Goal: Task Accomplishment & Management: Manage account settings

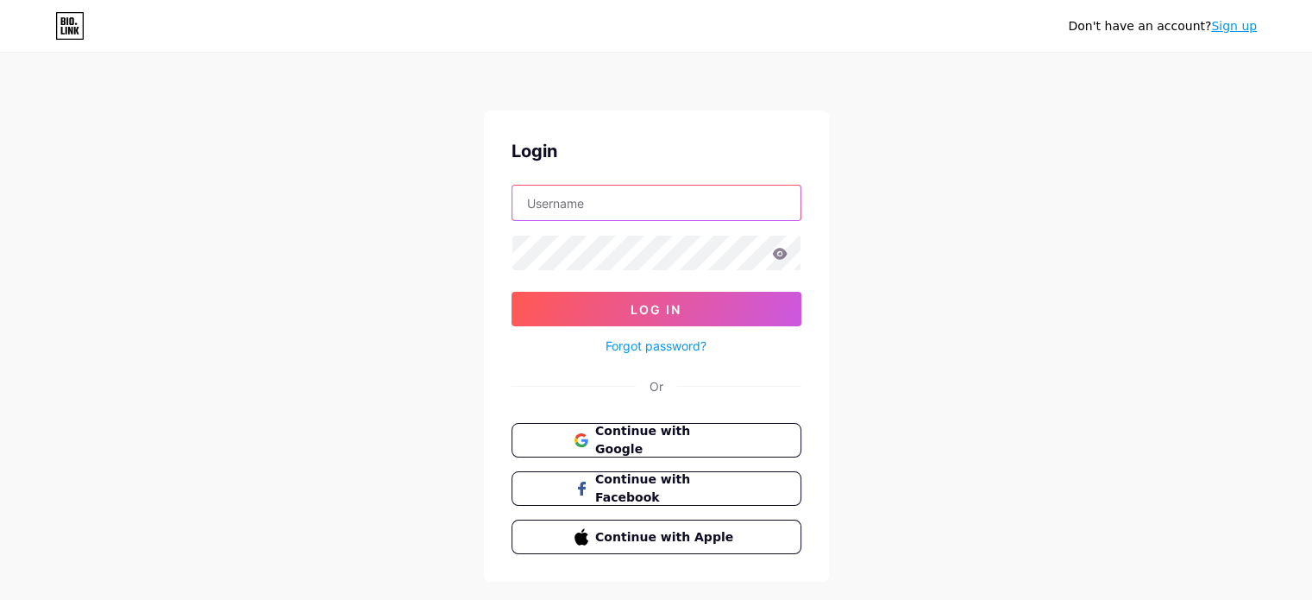
click at [597, 199] on input "text" at bounding box center [657, 203] width 288 height 35
type input "[EMAIL_ADDRESS][PERSON_NAME][DOMAIN_NAME]"
click at [512, 292] on button "Log In" at bounding box center [657, 309] width 290 height 35
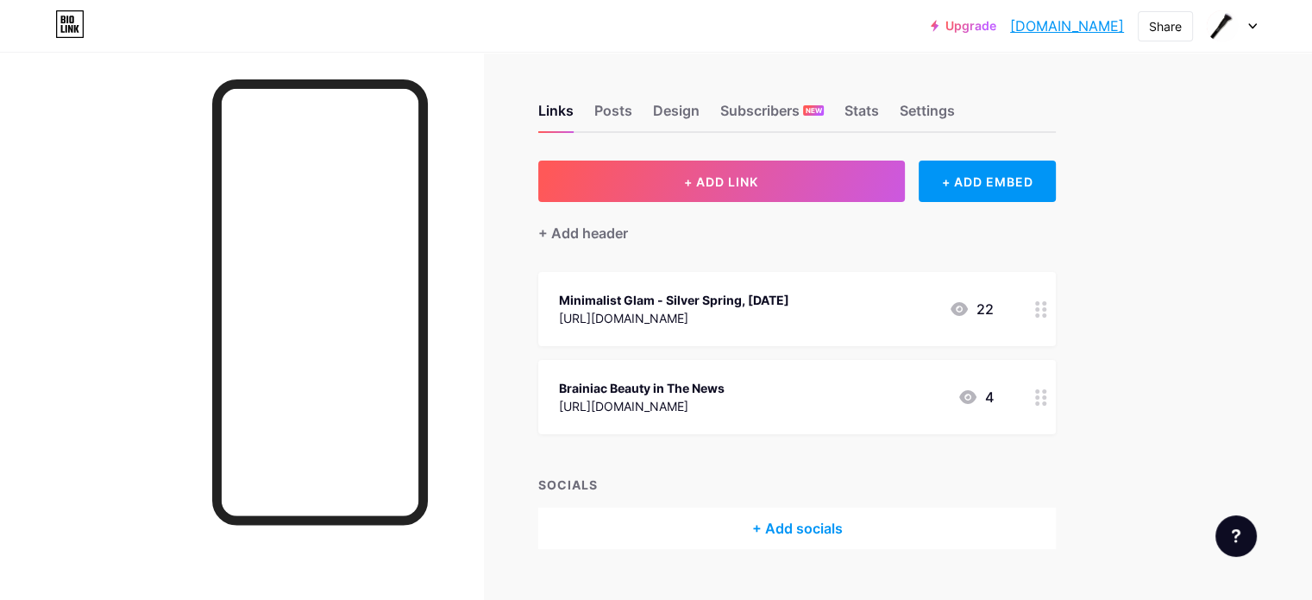
click at [753, 303] on div "Minimalist Glam - Silver Spring, [DATE]" at bounding box center [674, 300] width 230 height 18
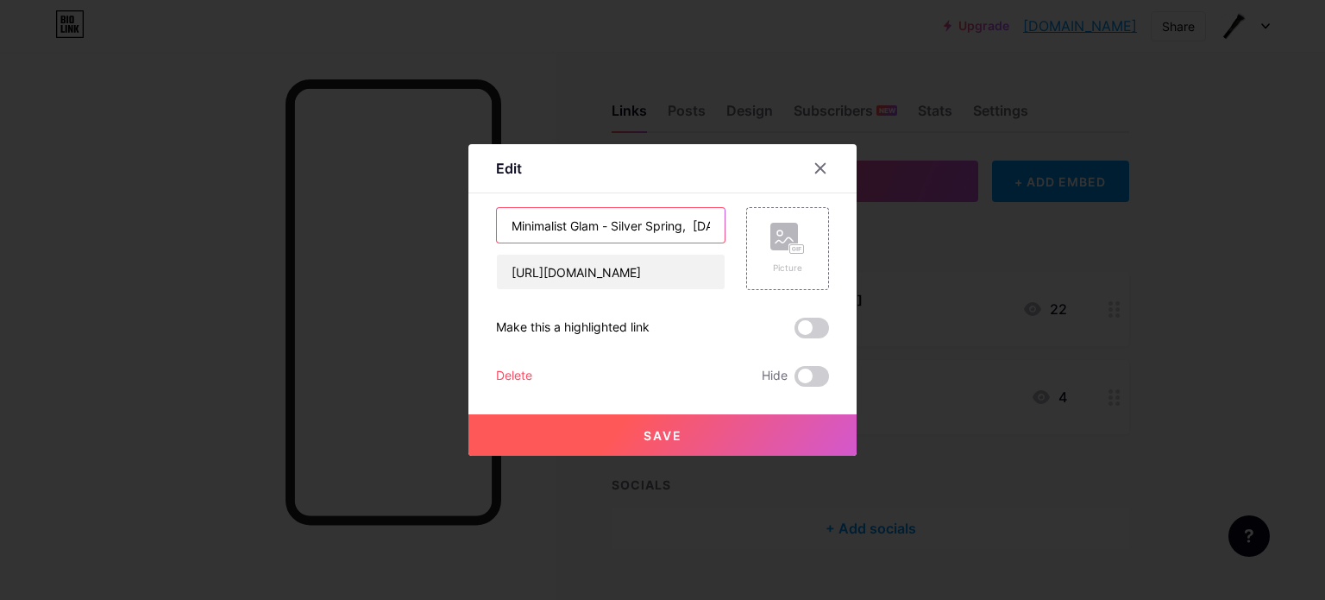
click at [604, 230] on input "Minimalist Glam - Silver Spring, [DATE]" at bounding box center [611, 225] width 228 height 35
type input "Moms Day Out Makeup Tutorial Party ([GEOGRAPHIC_DATA], [GEOGRAPHIC_DATA])"
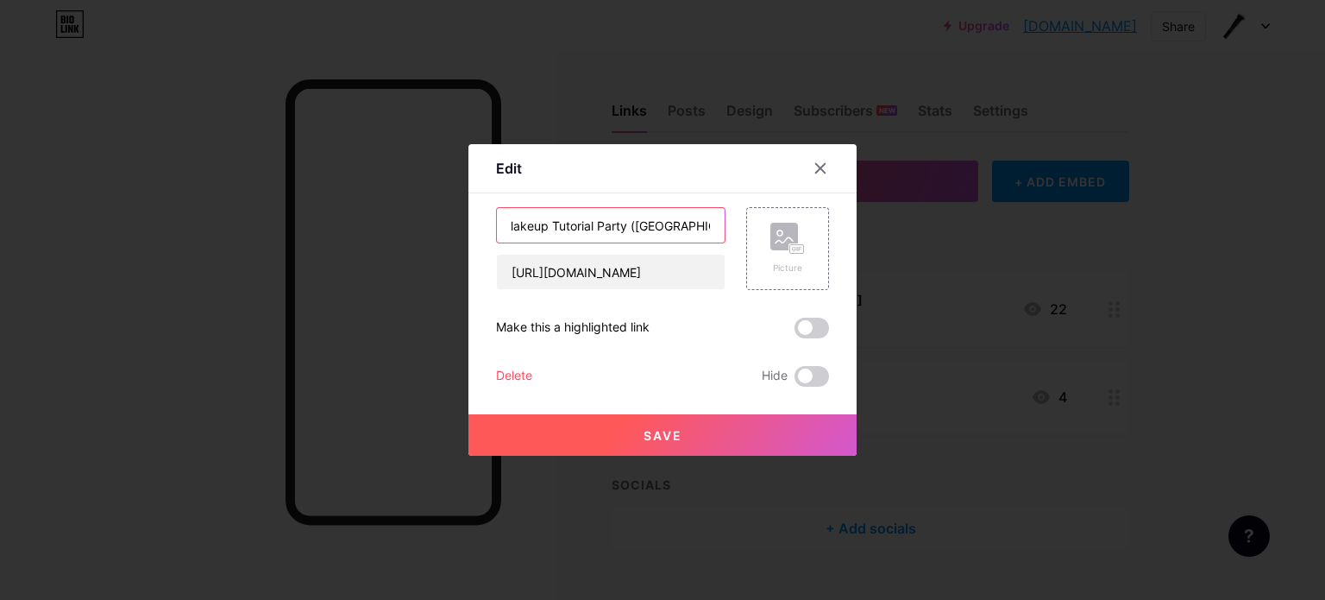
scroll to position [0, 0]
click at [551, 282] on input "[URL][DOMAIN_NAME]" at bounding box center [611, 272] width 228 height 35
paste input "Date: [DATE] Time: 1:00 PM - 2:00 PM EST Address: [STREET_ADDRESS] [PERSON_NAME…"
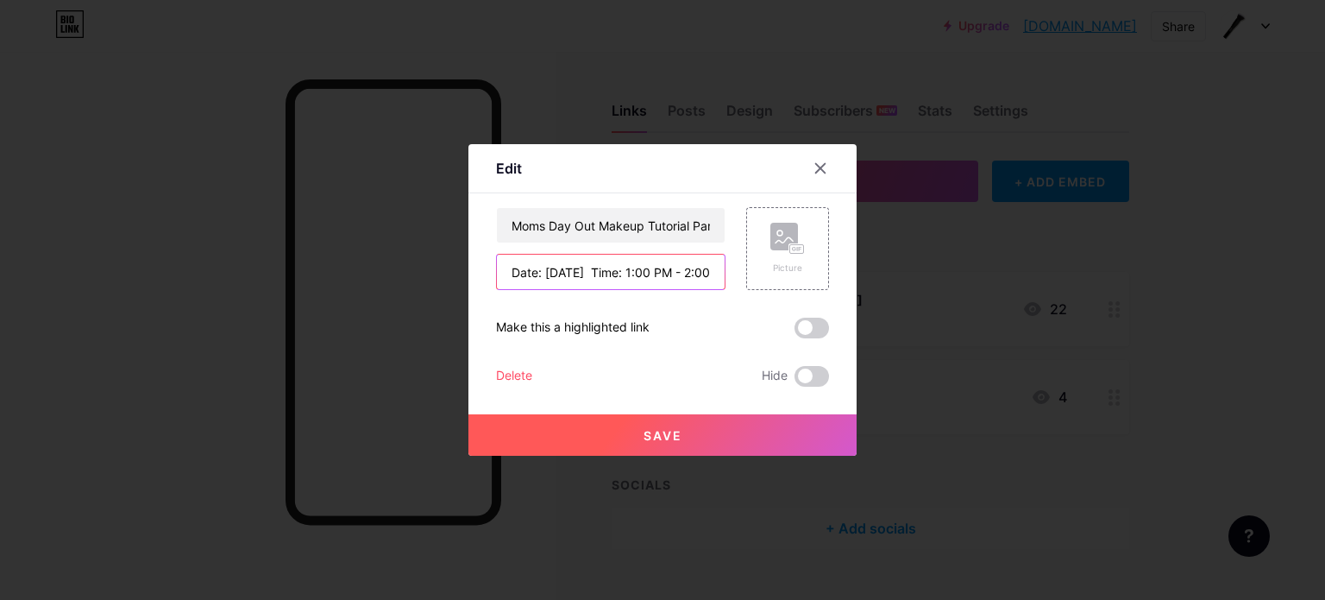
scroll to position [0, 488]
type input "Date: [DATE] Time: 1:00 PM - 2:00 PM EST Address: [STREET_ADDRESS] [PERSON_NAME…"
drag, startPoint x: 576, startPoint y: 425, endPoint x: 567, endPoint y: 640, distance: 215.9
click at [567, 599] on html "Upgrade brainiacbeauty.... [DOMAIN_NAME] Share Switch accounts Brainiac Beauty …" at bounding box center [662, 317] width 1325 height 635
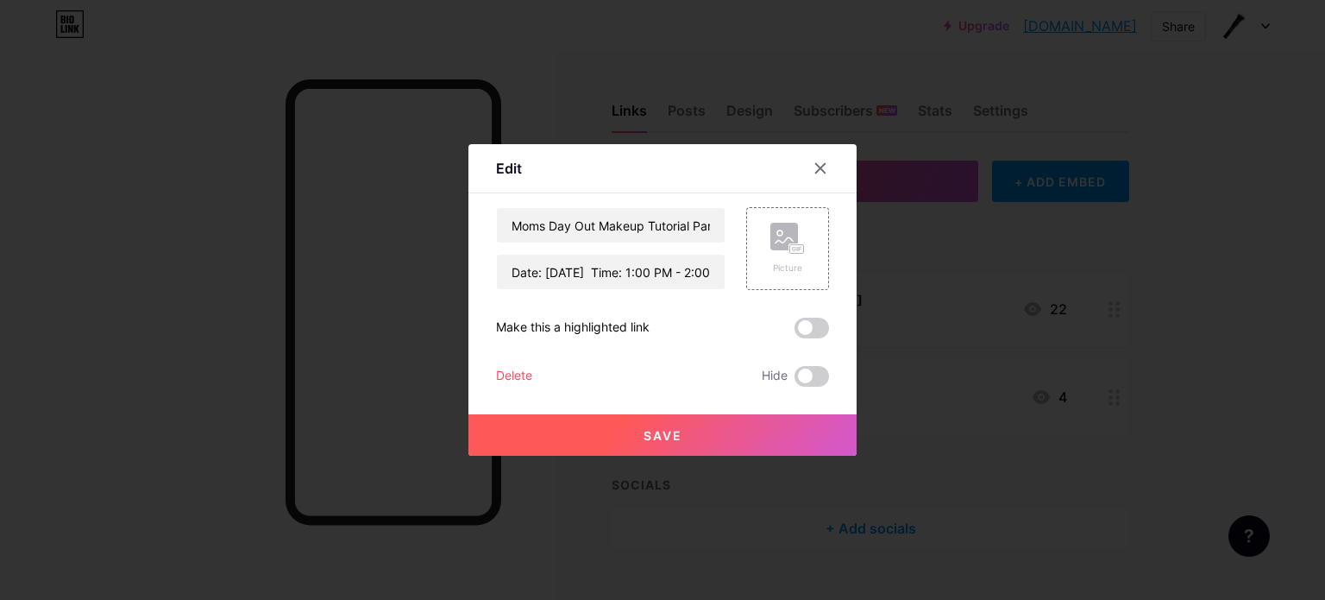
click at [626, 427] on button "Save" at bounding box center [663, 434] width 388 height 41
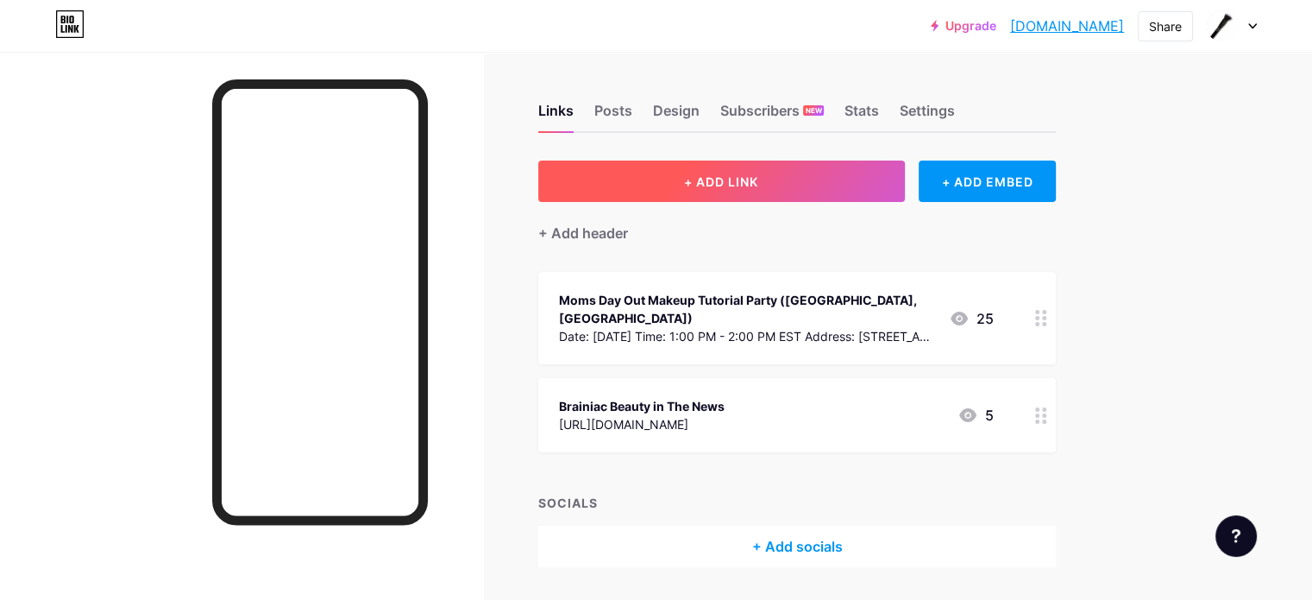
click at [742, 179] on button "+ ADD LINK" at bounding box center [721, 180] width 367 height 41
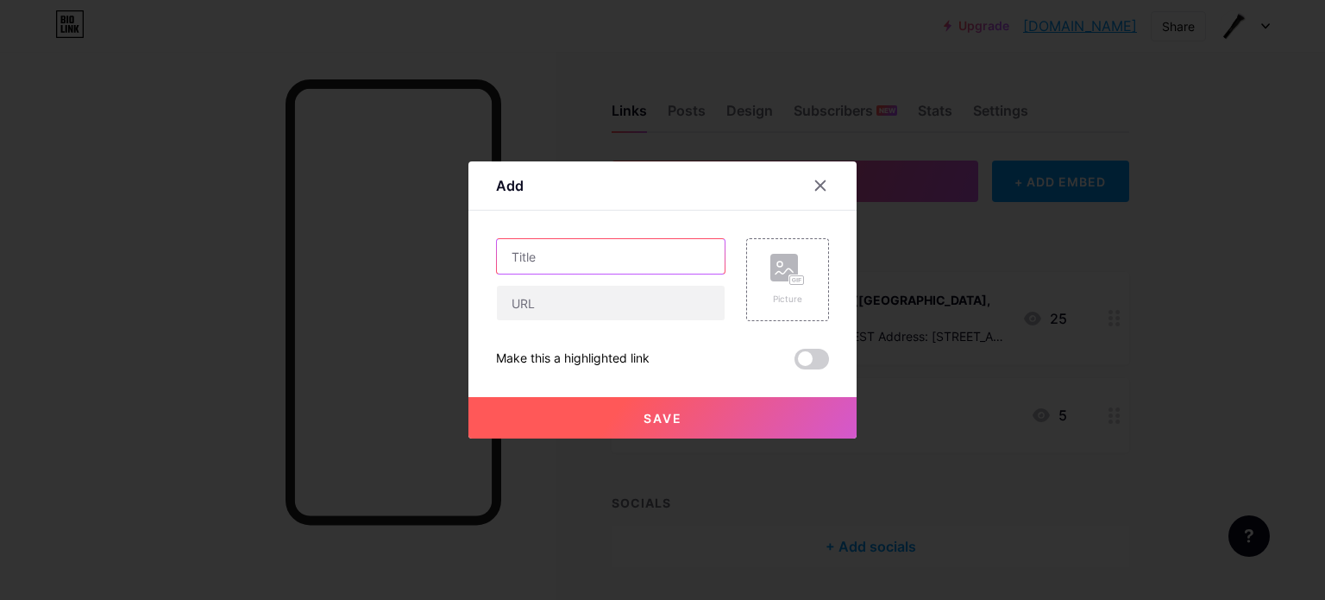
drag, startPoint x: 587, startPoint y: 258, endPoint x: 550, endPoint y: 640, distance: 384.1
click at [550, 599] on html "Upgrade brainiacbeauty.... brainiacbeauty.bio.link Share Switch accounts Braini…" at bounding box center [662, 326] width 1325 height 653
type input "s"
type input "Sip & Pretty Sunset Cruise"
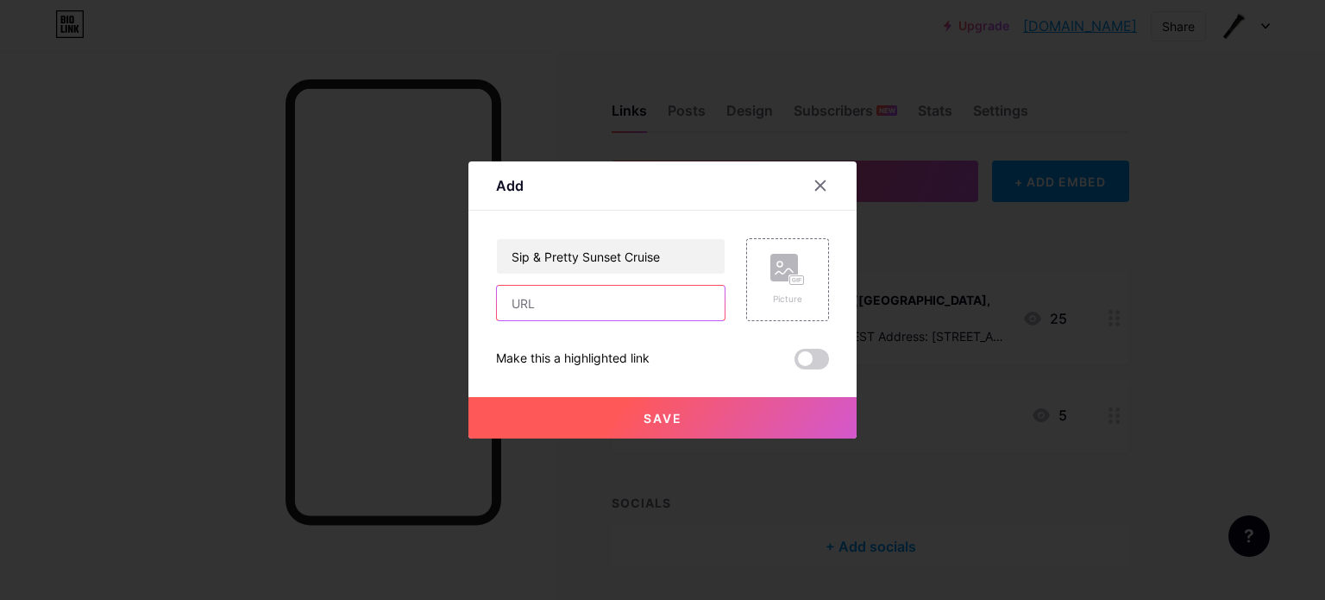
click at [517, 290] on input "text" at bounding box center [611, 303] width 228 height 35
paste input "https://www.eventbrite.com/e/autumn-glam-makeup-tutorial-sunset-cruise-in-balti…"
type input "https://www.eventbrite.com/e/autumn-glam-makeup-tutorial-sunset-cruise-in-balti…"
drag, startPoint x: 603, startPoint y: 410, endPoint x: 600, endPoint y: 640, distance: 230.4
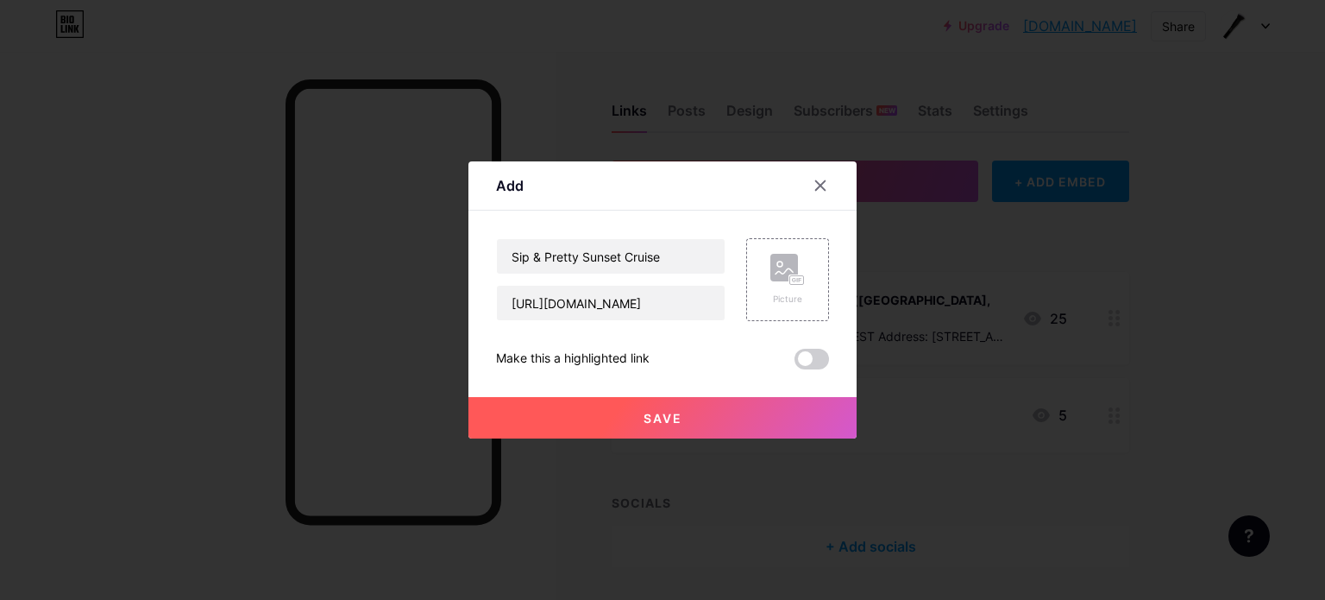
click at [600, 599] on html "Upgrade brainiacbeauty.... brainiacbeauty.bio.link Share Switch accounts Braini…" at bounding box center [662, 326] width 1325 height 653
click at [644, 423] on span "Save" at bounding box center [663, 418] width 39 height 15
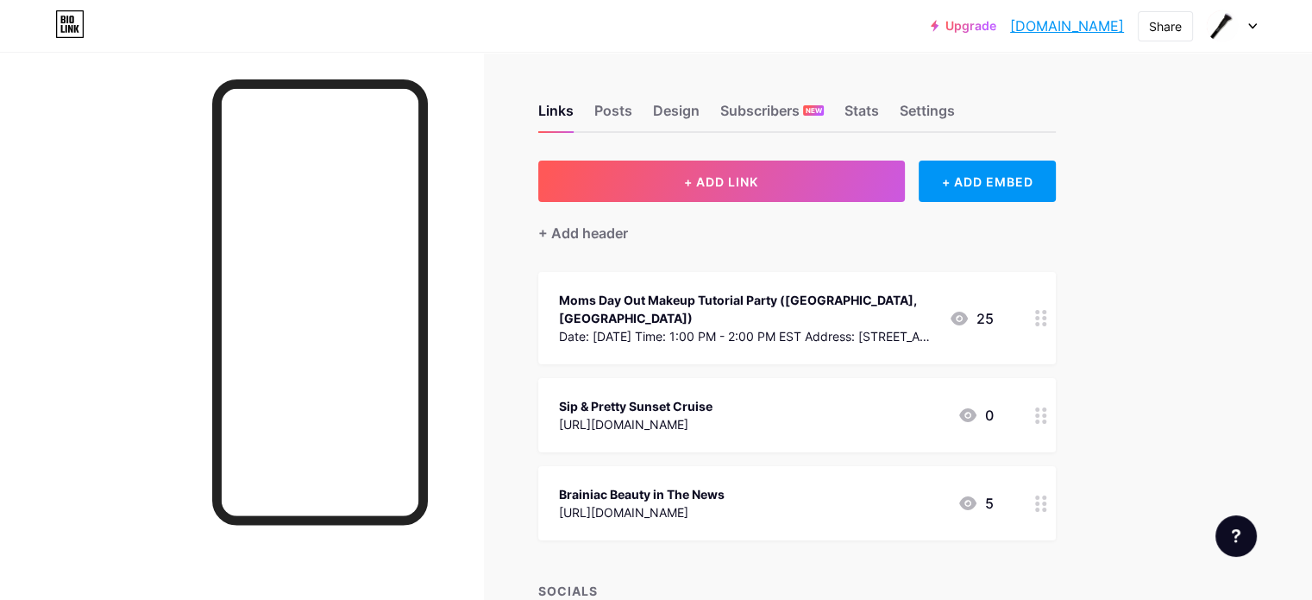
click at [713, 397] on div "Sip & Pretty Sunset Cruise" at bounding box center [636, 406] width 154 height 18
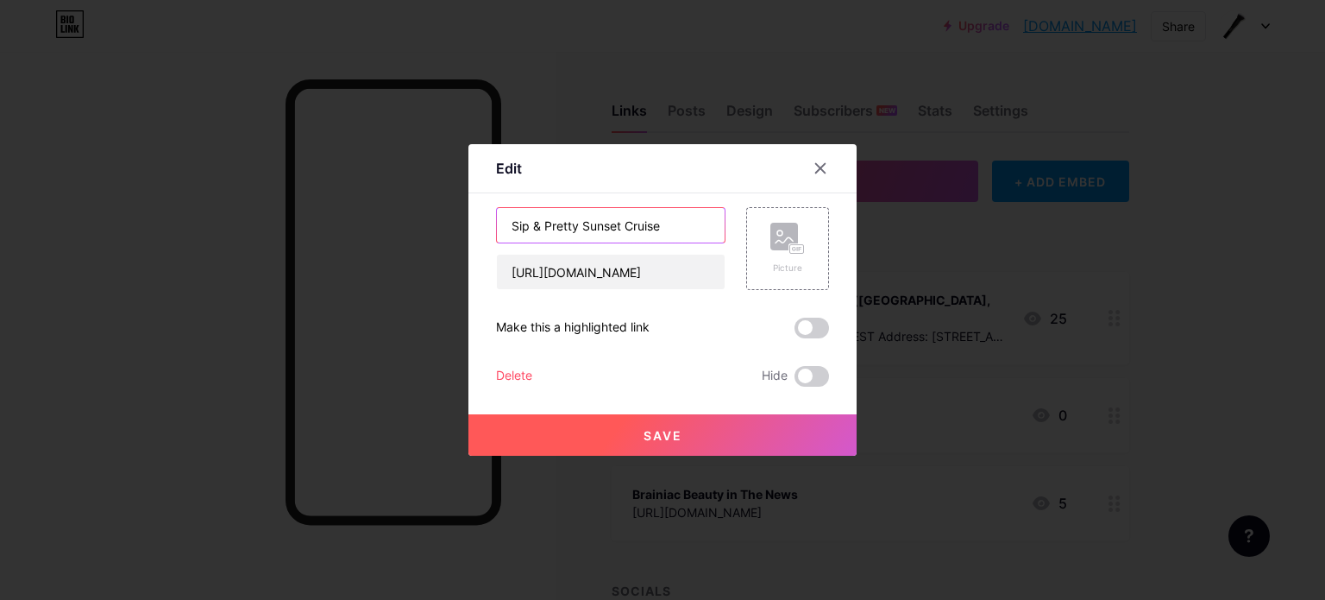
click at [658, 222] on input "Sip & Pretty Sunset Cruise" at bounding box center [611, 225] width 228 height 35
type input "Sip & Pretty Sunset Cruise (Baltimore, MD)"
drag, startPoint x: 605, startPoint y: 618, endPoint x: 604, endPoint y: 640, distance: 22.5
click at [604, 599] on html "Upgrade brainiacbeauty.... brainiacbeauty.bio.link Share Switch accounts Braini…" at bounding box center [662, 370] width 1325 height 741
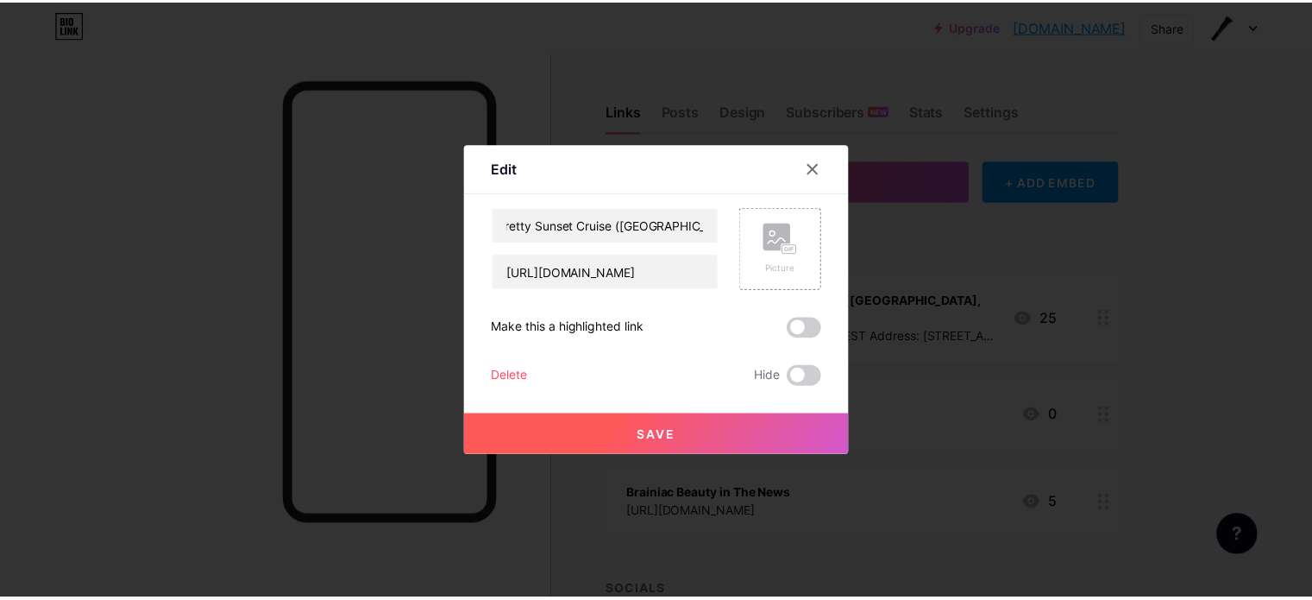
scroll to position [0, 0]
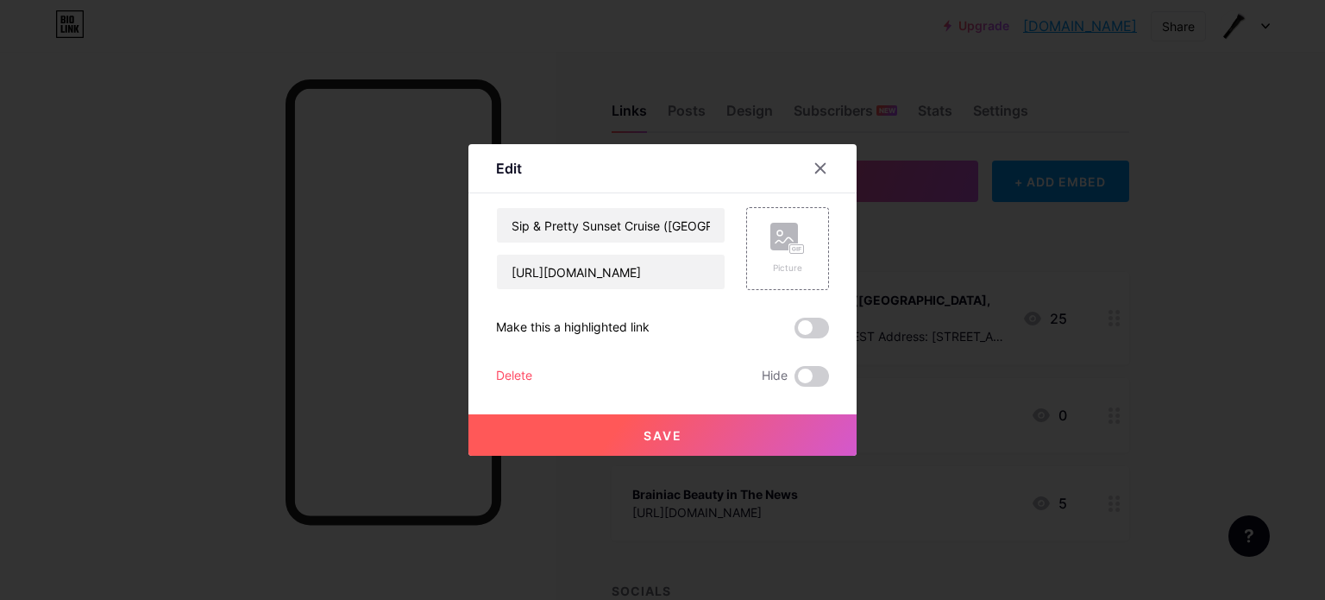
click at [549, 415] on button "Save" at bounding box center [663, 434] width 388 height 41
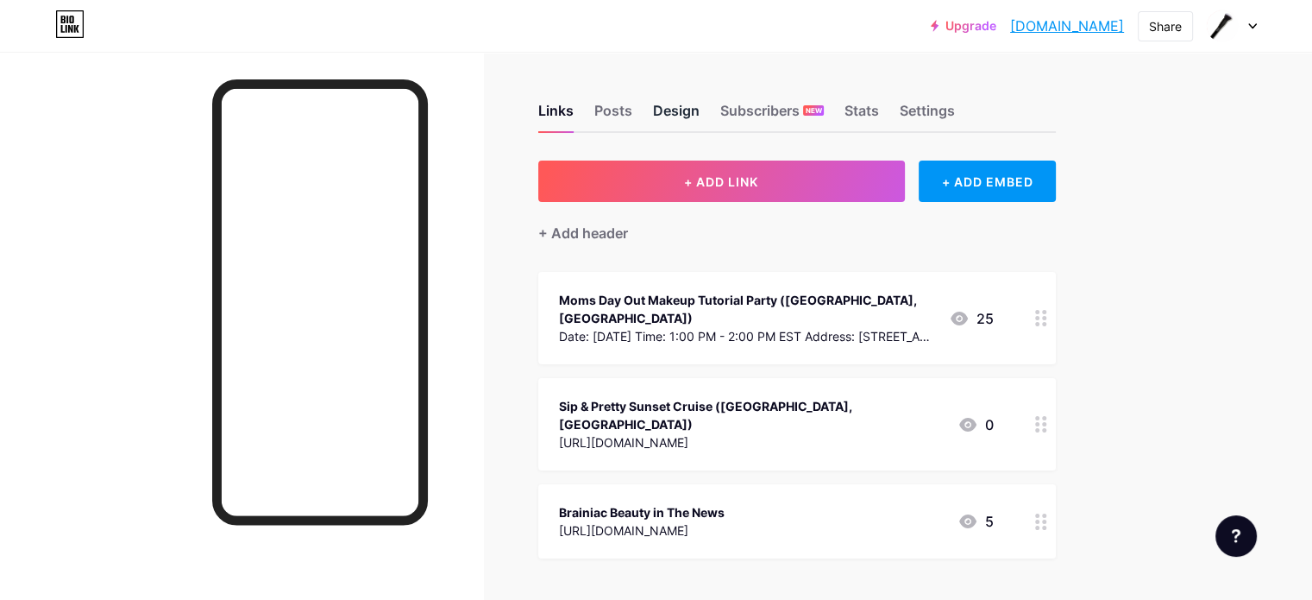
click at [700, 107] on div "Design" at bounding box center [676, 115] width 47 height 31
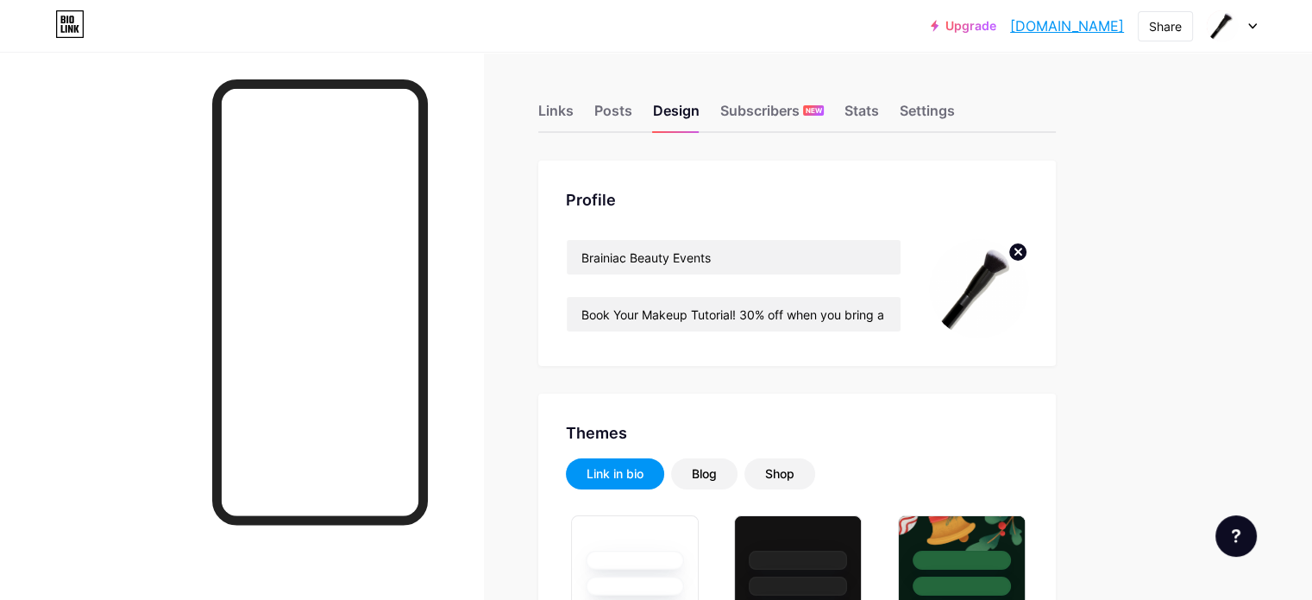
click at [1028, 251] on circle at bounding box center [1018, 251] width 19 height 19
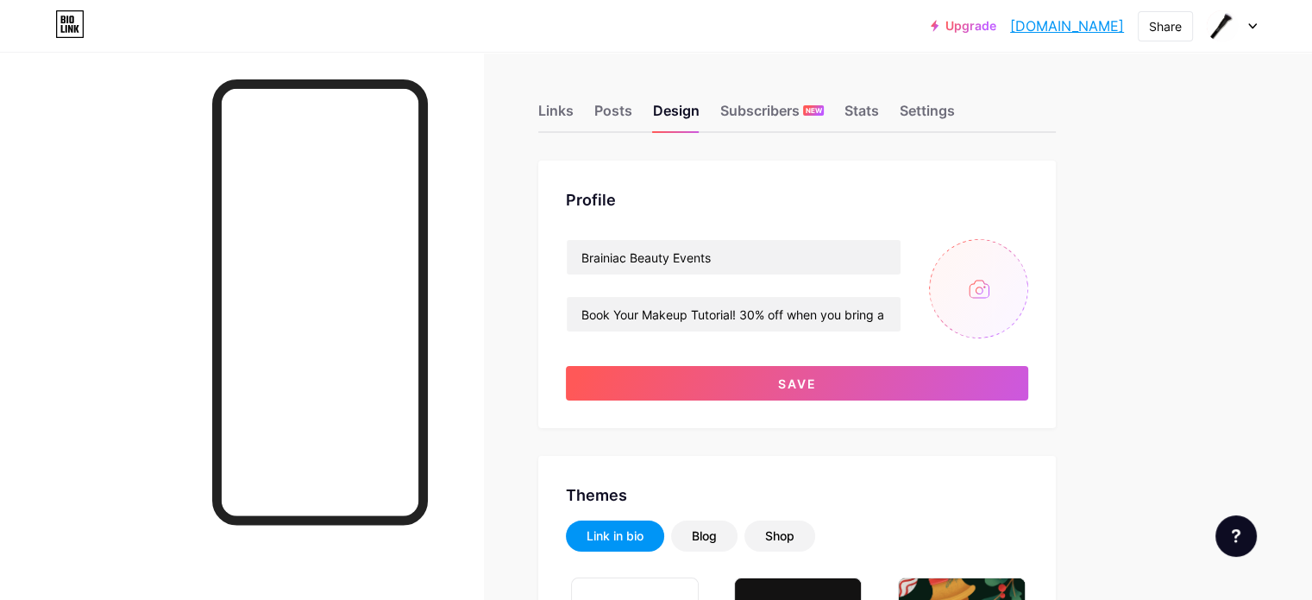
click at [1029, 273] on input "file" at bounding box center [978, 288] width 99 height 99
type input "C:\fakepath\Beginner Makeup Classes in The DMV.png"
click at [1022, 249] on icon at bounding box center [1019, 252] width 6 height 6
drag, startPoint x: 1004, startPoint y: 470, endPoint x: 978, endPoint y: 640, distance: 172.0
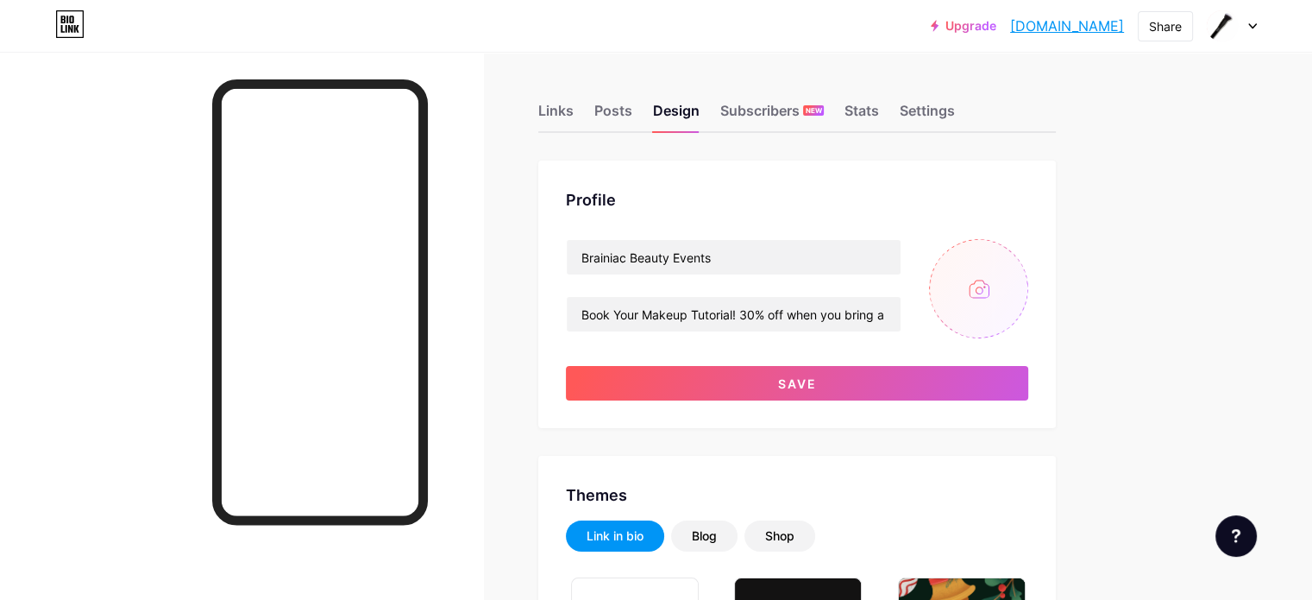
click at [1029, 274] on input "file" at bounding box center [978, 288] width 99 height 99
type input "C:\fakepath\Makeup Class in Maryland.png"
click at [1029, 274] on img at bounding box center [978, 288] width 99 height 99
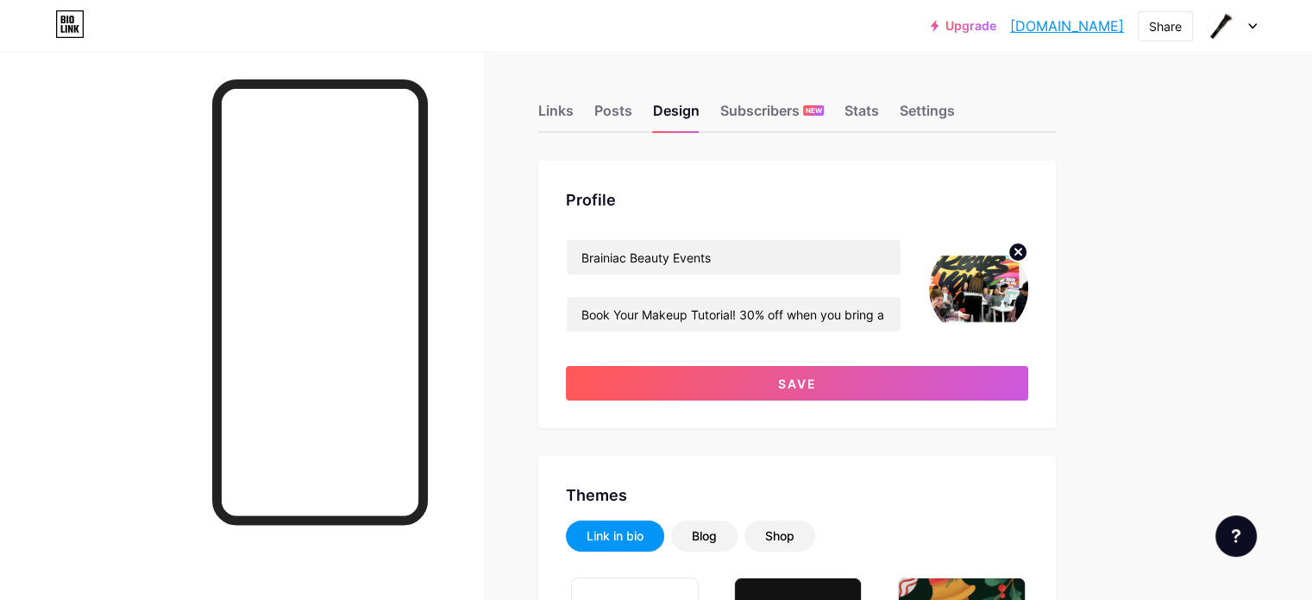
click at [1029, 293] on img at bounding box center [978, 288] width 99 height 99
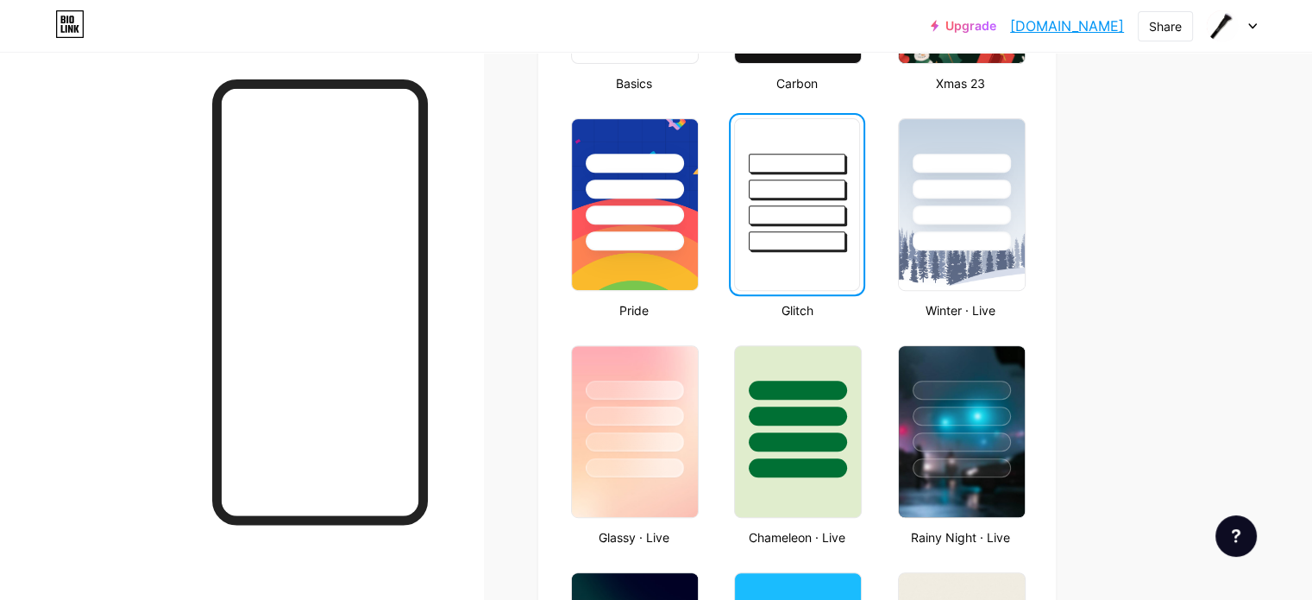
scroll to position [703, 0]
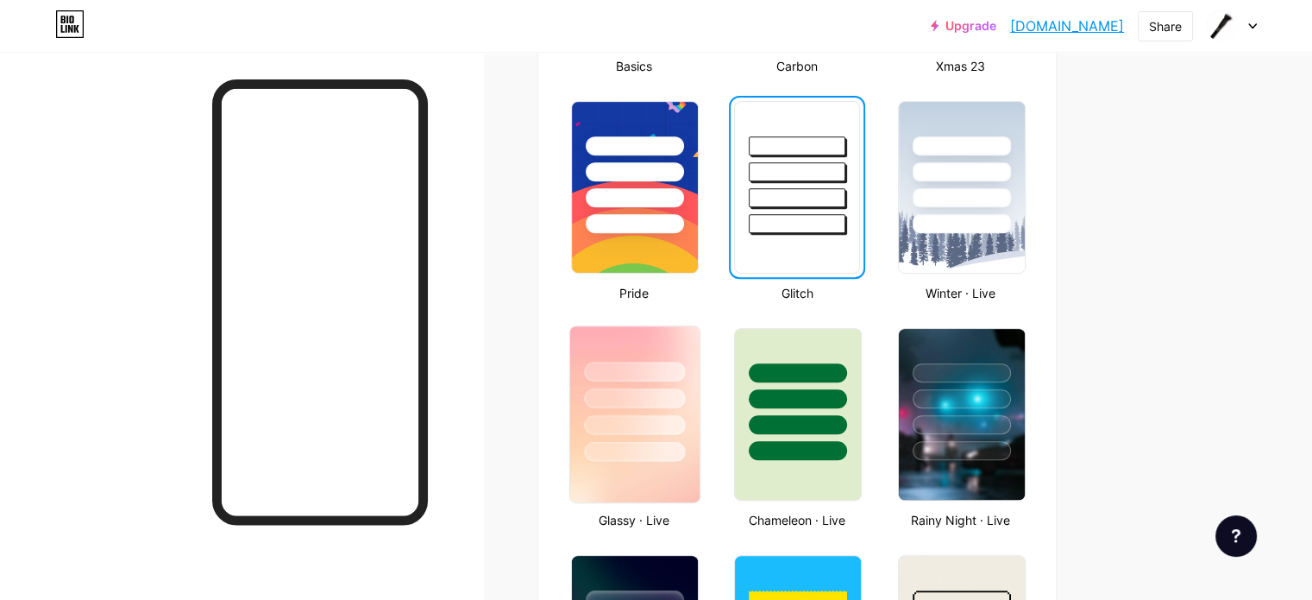
click at [685, 388] on div at bounding box center [634, 398] width 101 height 20
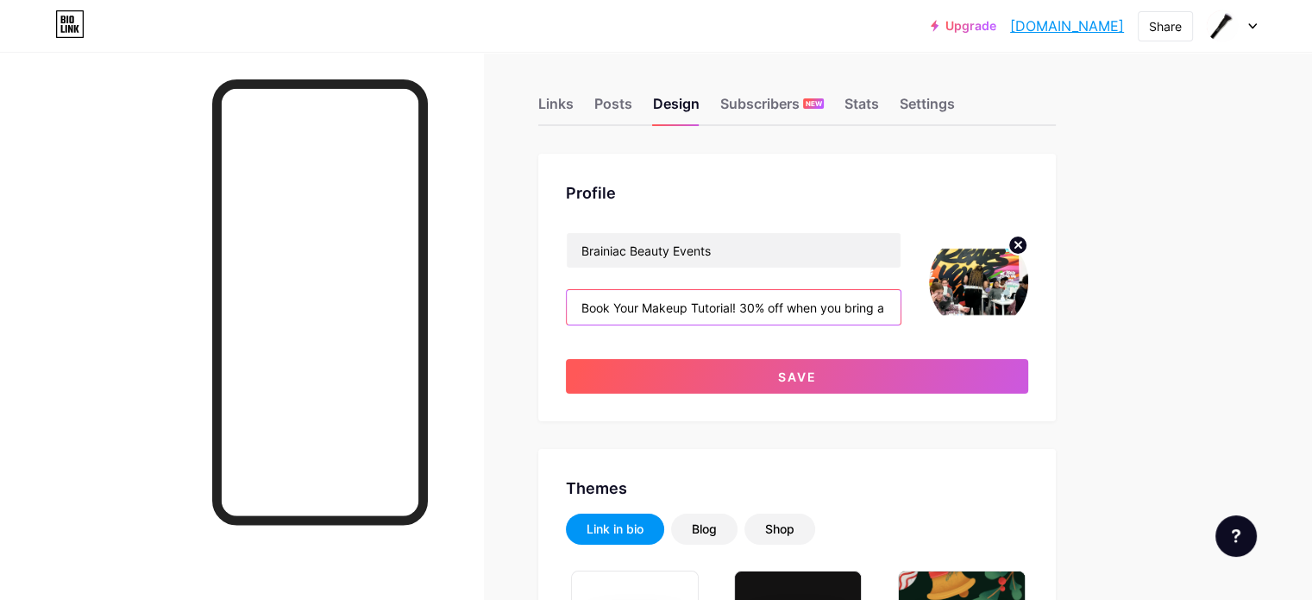
drag, startPoint x: 813, startPoint y: 299, endPoint x: 791, endPoint y: 627, distance: 328.6
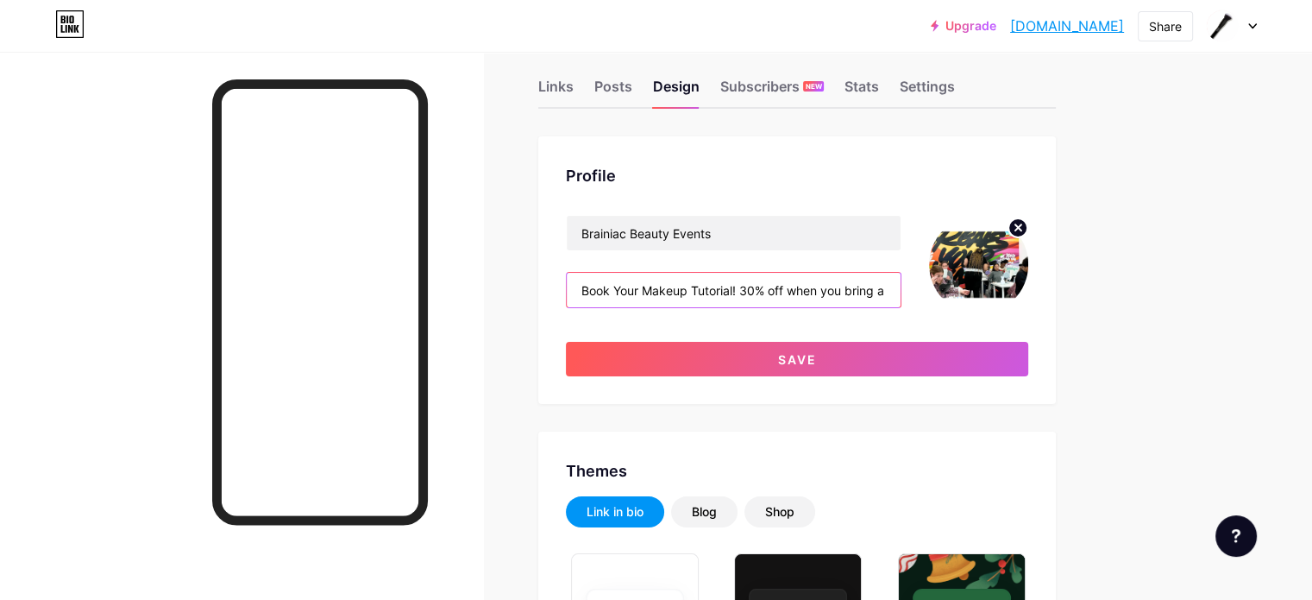
click at [829, 282] on input "Book Your Makeup Tutorial! 30% off when you bring a Friend!" at bounding box center [734, 290] width 334 height 35
type input "A"
type input "C"
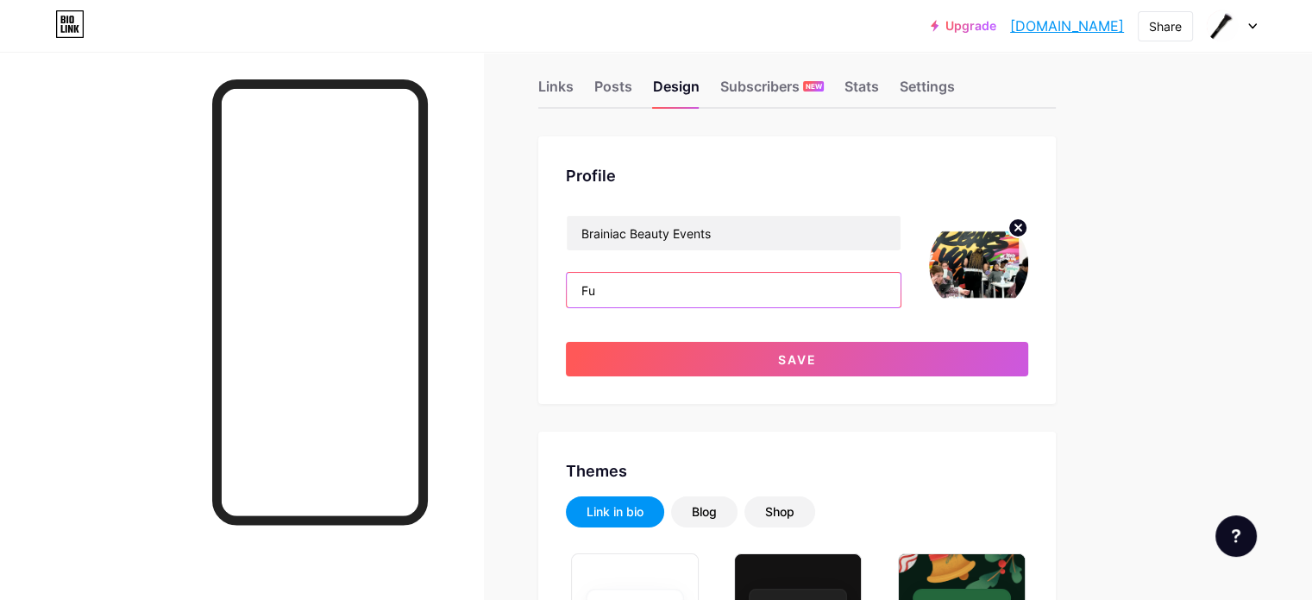
type input "F"
type input "c"
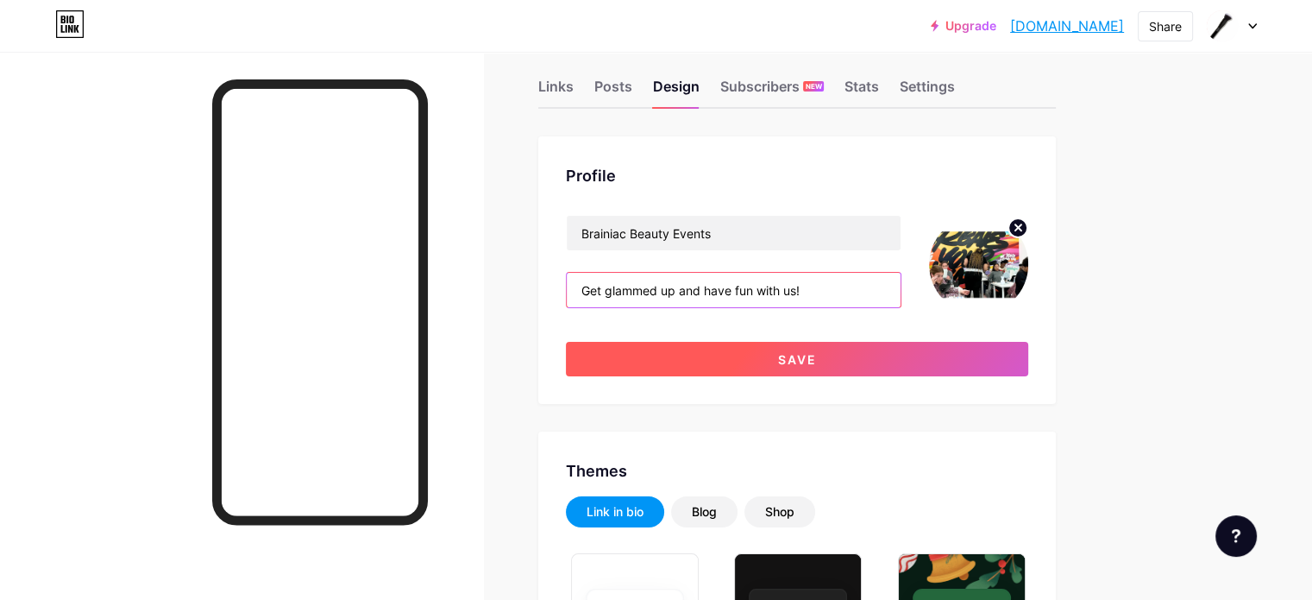
type input "Get glammed up and have fun with us!"
click at [817, 362] on span "Save" at bounding box center [797, 359] width 39 height 15
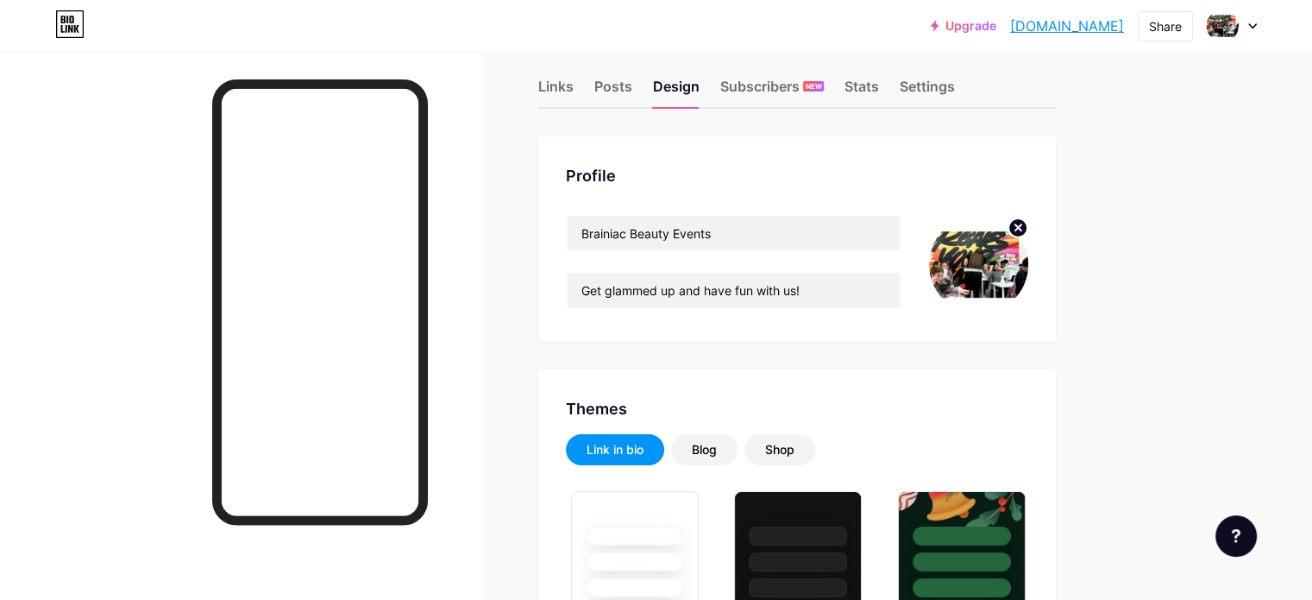
click at [1029, 268] on img at bounding box center [978, 264] width 99 height 99
click at [1028, 221] on circle at bounding box center [1018, 227] width 19 height 19
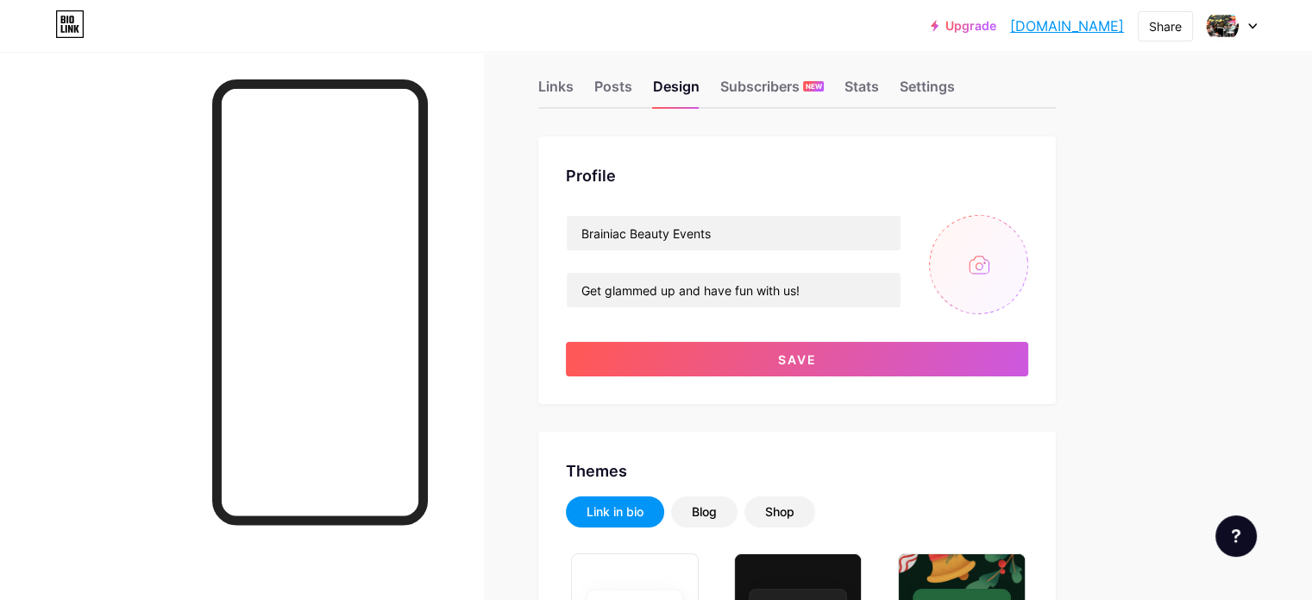
click at [1029, 244] on input "file" at bounding box center [978, 264] width 99 height 99
type input "C:\fakepath\IMG_0871_SnapseedCopy.jpg"
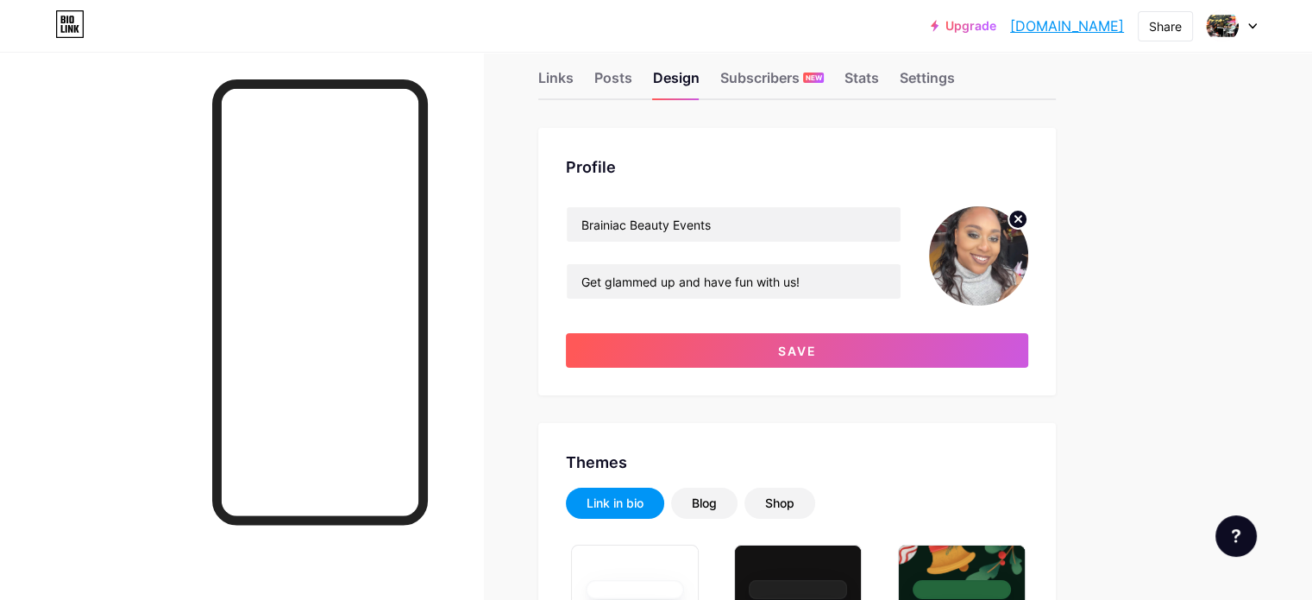
scroll to position [0, 0]
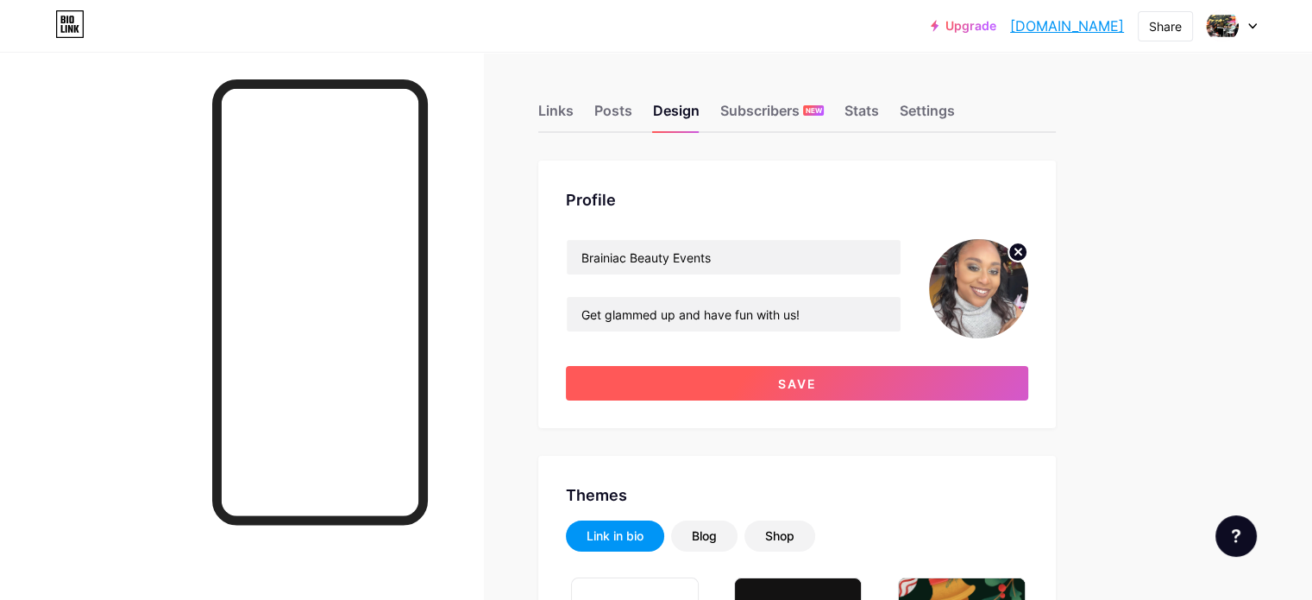
click at [817, 387] on span "Save" at bounding box center [797, 383] width 39 height 15
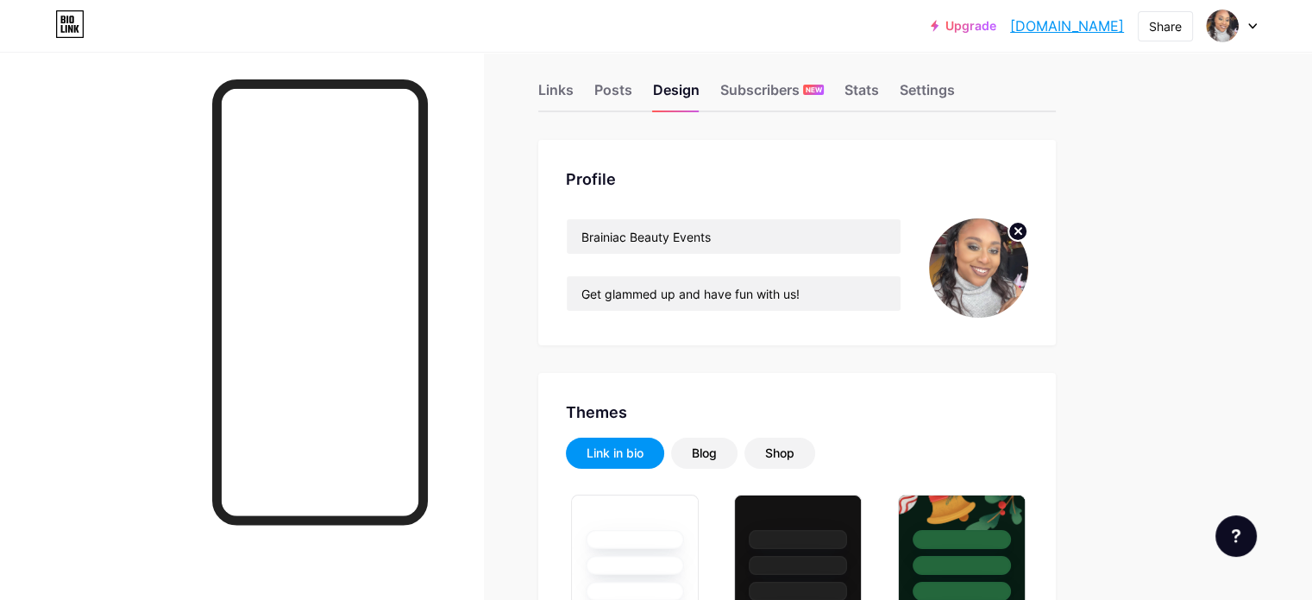
scroll to position [21, 0]
click at [574, 96] on div "Links" at bounding box center [555, 94] width 35 height 31
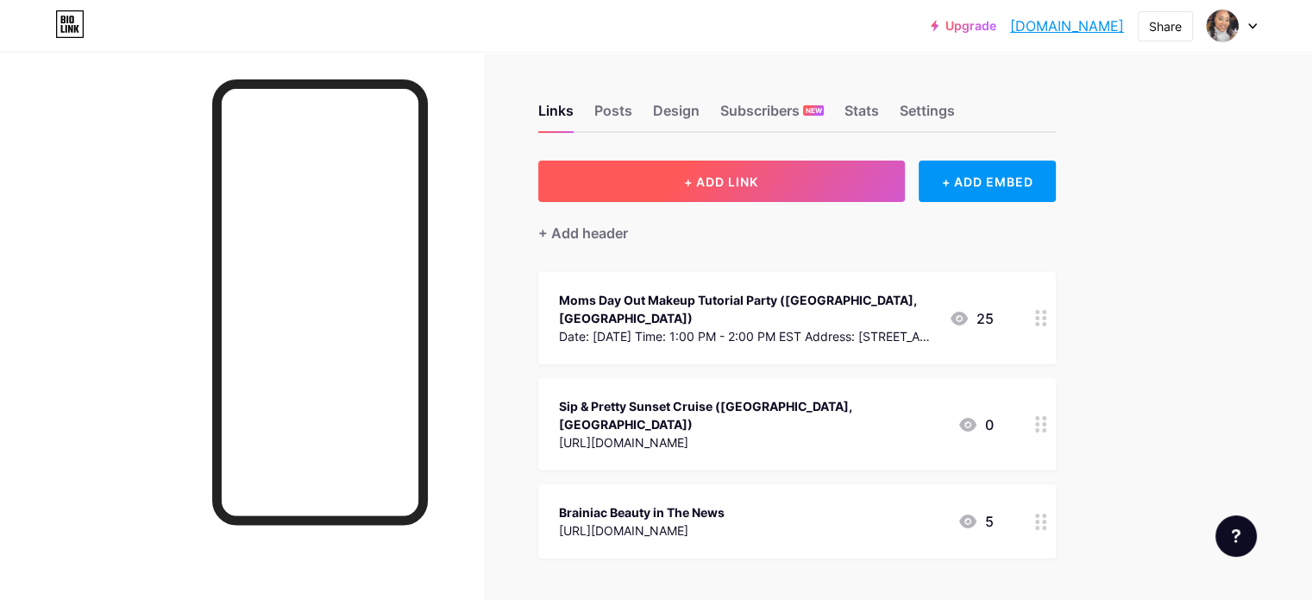
click at [758, 186] on span "+ ADD LINK" at bounding box center [721, 181] width 74 height 15
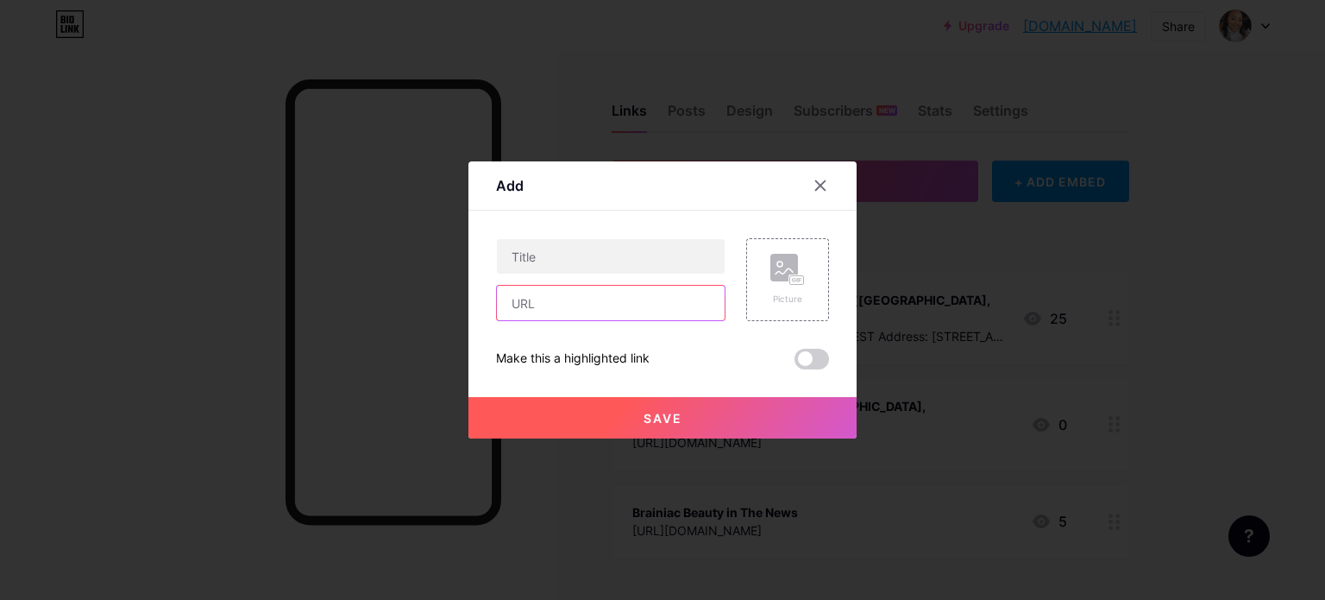
drag, startPoint x: 597, startPoint y: 290, endPoint x: 590, endPoint y: 640, distance: 350.4
click at [590, 599] on html "Upgrade brainiacbeauty.... brainiacbeauty.bio.link Share Switch accounts Braini…" at bounding box center [662, 379] width 1325 height 759
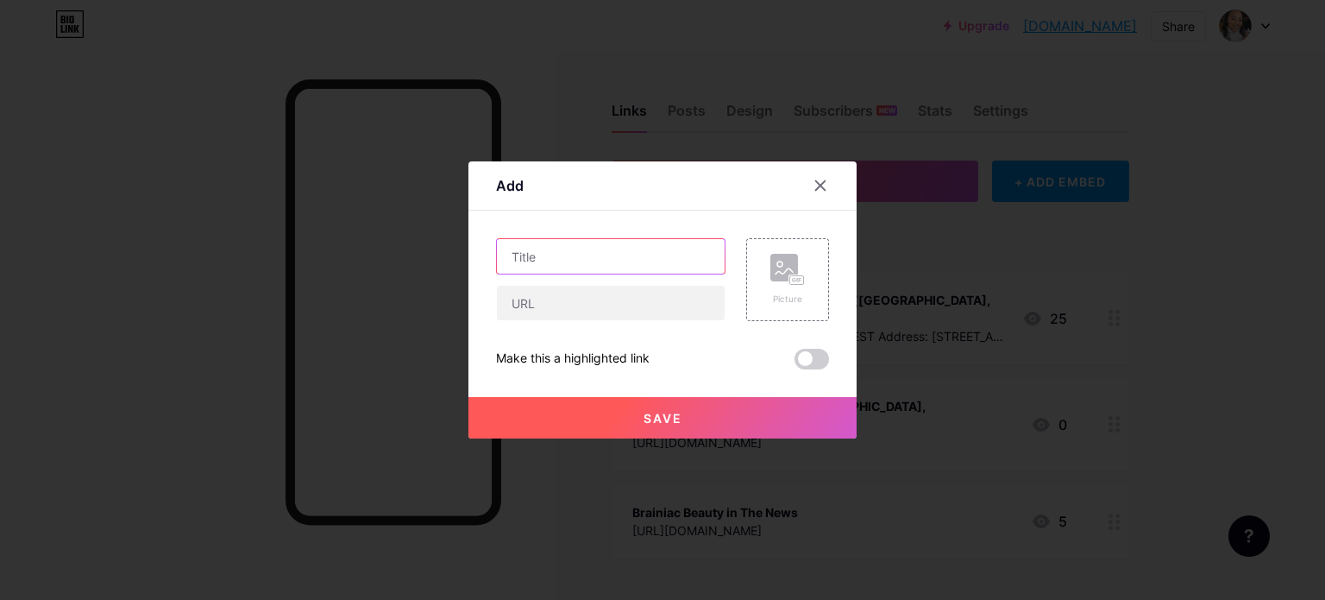
click at [574, 263] on input "text" at bounding box center [611, 256] width 228 height 35
type input "Our Website"
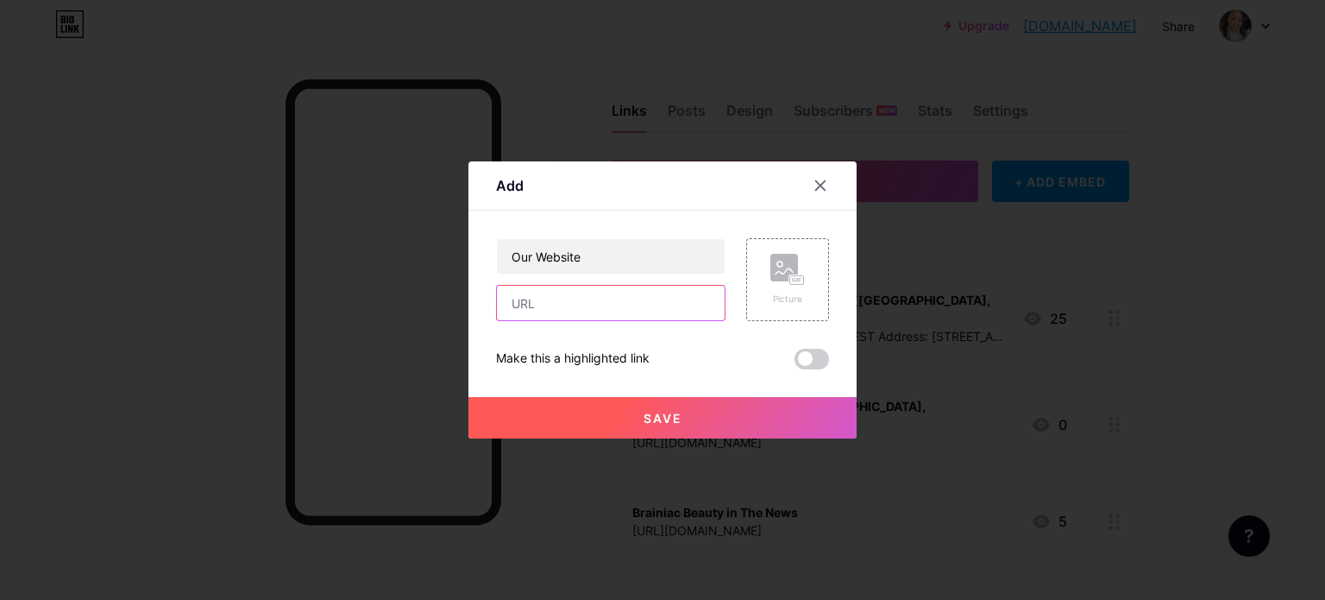
click at [559, 317] on input "text" at bounding box center [611, 303] width 228 height 35
type input "r"
type input "brainiacbeauty.com"
click at [551, 423] on button "Save" at bounding box center [663, 417] width 388 height 41
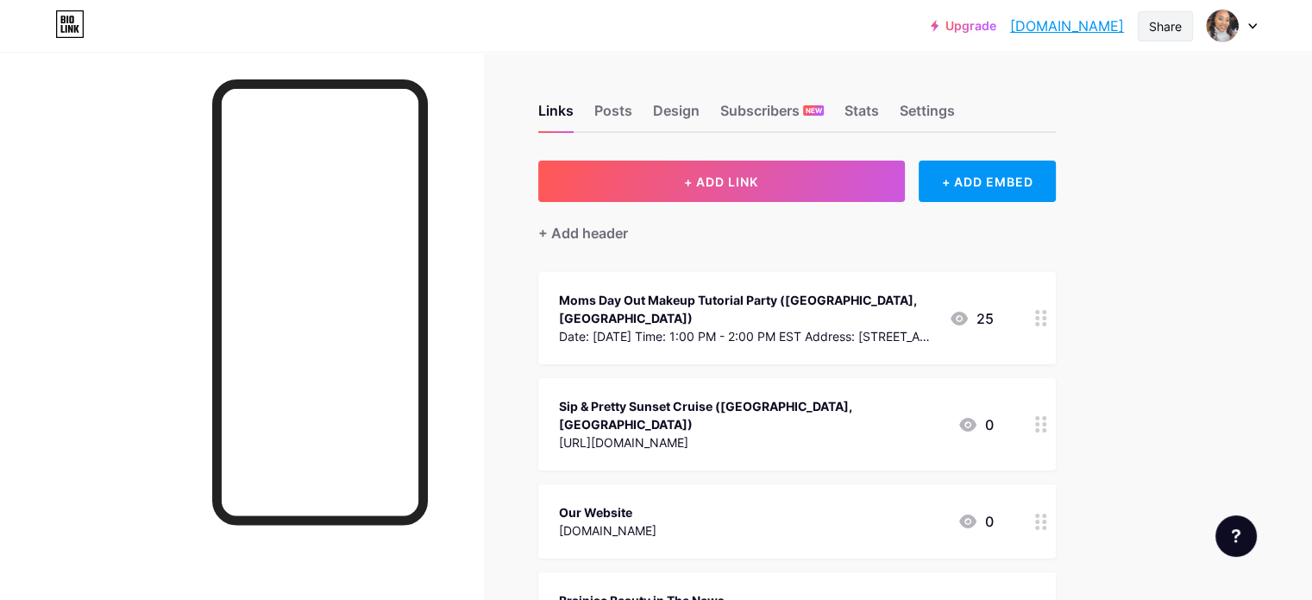
click at [1159, 30] on div "Share" at bounding box center [1165, 26] width 33 height 18
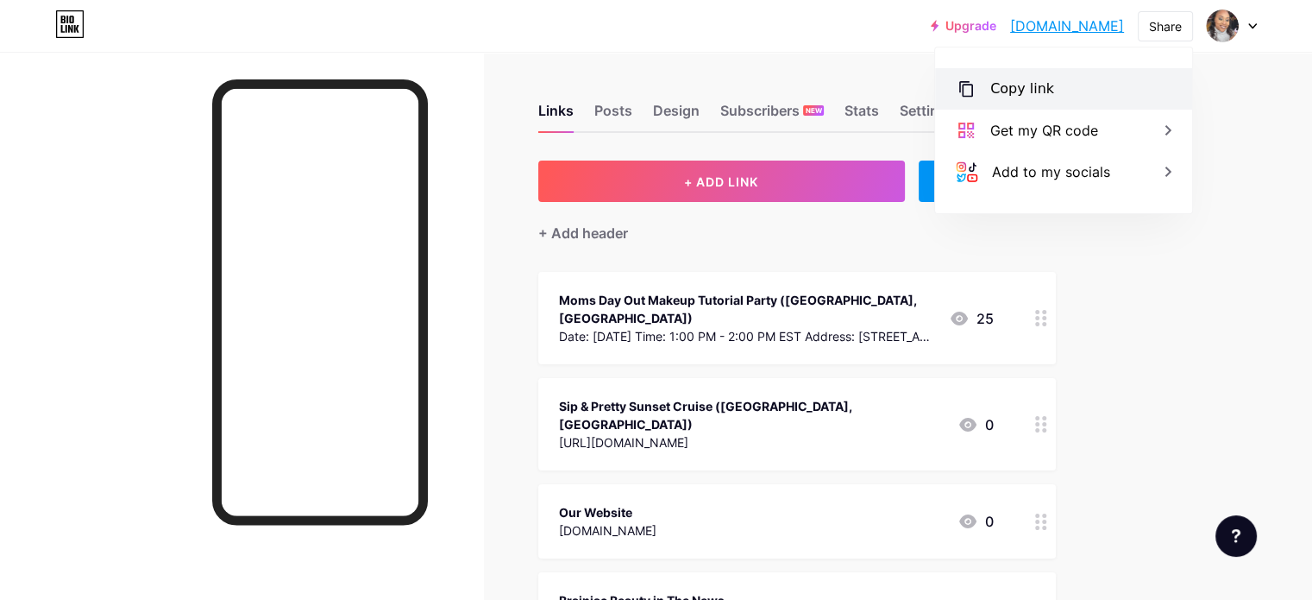
click at [1017, 85] on div "Copy link" at bounding box center [1023, 89] width 64 height 21
